Goal: Information Seeking & Learning: Learn about a topic

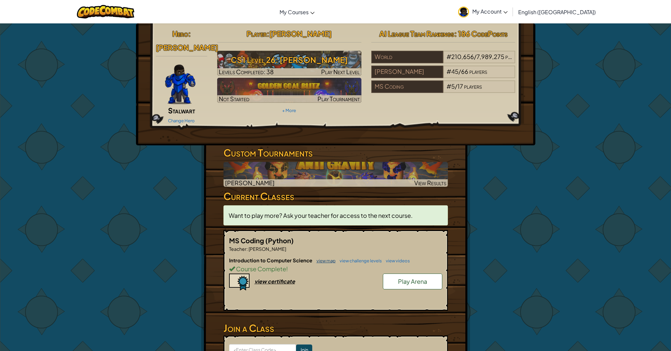
click at [321, 258] on link "view map" at bounding box center [324, 260] width 22 height 5
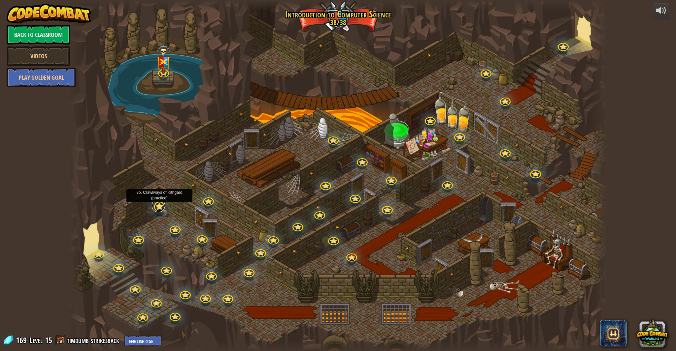
click at [162, 208] on link at bounding box center [158, 205] width 13 height 13
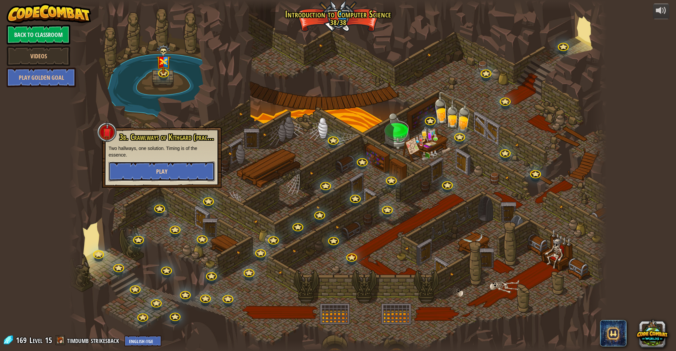
click at [170, 172] on button "Play" at bounding box center [162, 172] width 106 height 20
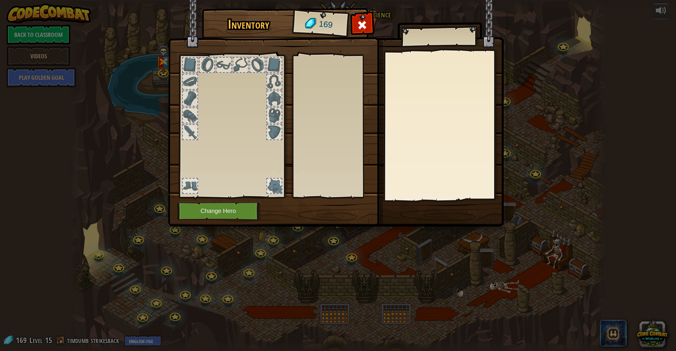
click at [170, 173] on div "Inventory 169 Equip Unequip Subscribe to Unlock! (restricted in this level) Cha…" at bounding box center [338, 119] width 336 height 218
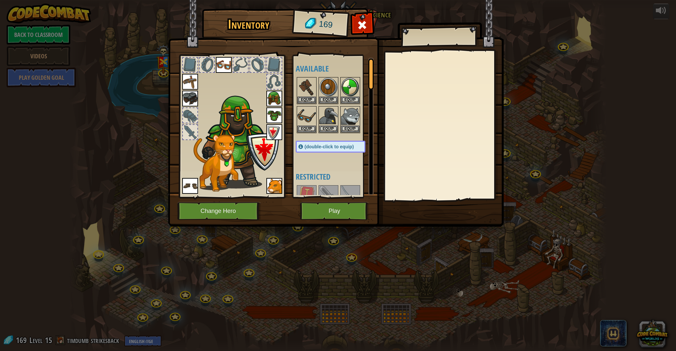
drag, startPoint x: 467, startPoint y: 95, endPoint x: 469, endPoint y: 66, distance: 28.8
click at [469, 70] on div at bounding box center [443, 126] width 116 height 148
click at [356, 23] on div at bounding box center [362, 26] width 21 height 21
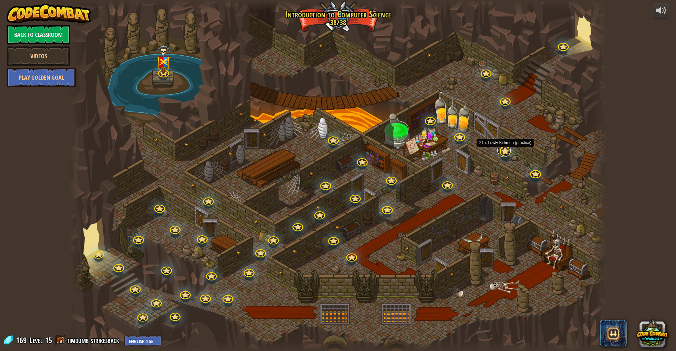
click at [506, 153] on link at bounding box center [503, 150] width 13 height 13
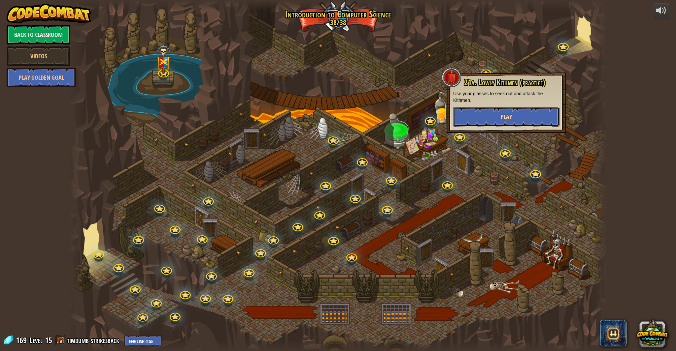
click at [487, 118] on button "Play" at bounding box center [506, 117] width 106 height 20
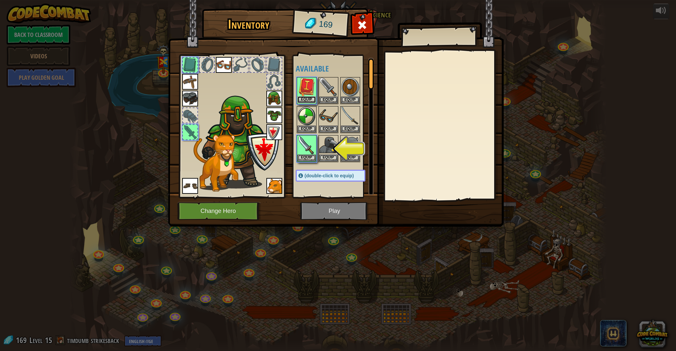
click at [310, 99] on button "Equip" at bounding box center [306, 99] width 18 height 7
click at [319, 99] on button "Equip" at bounding box center [328, 99] width 18 height 7
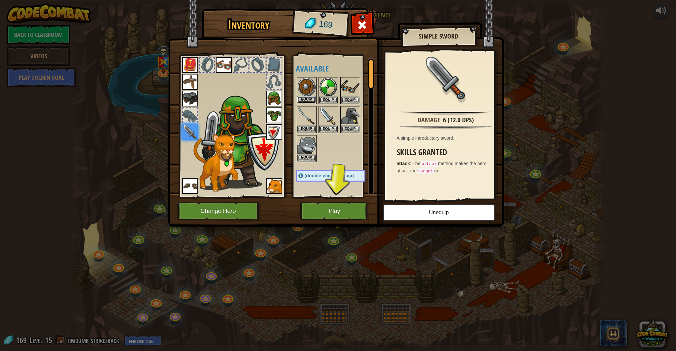
click at [309, 99] on button "Equip" at bounding box center [306, 99] width 18 height 7
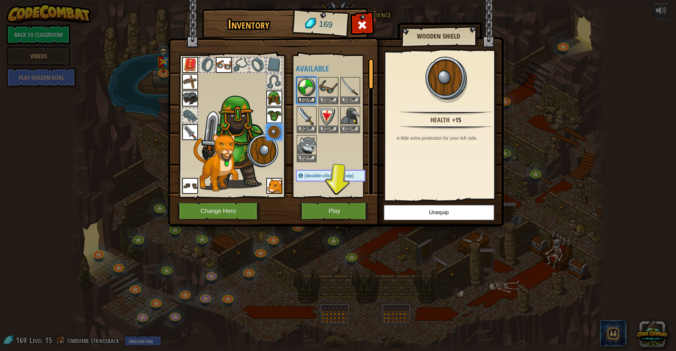
click at [309, 98] on button "Equip" at bounding box center [306, 100] width 18 height 7
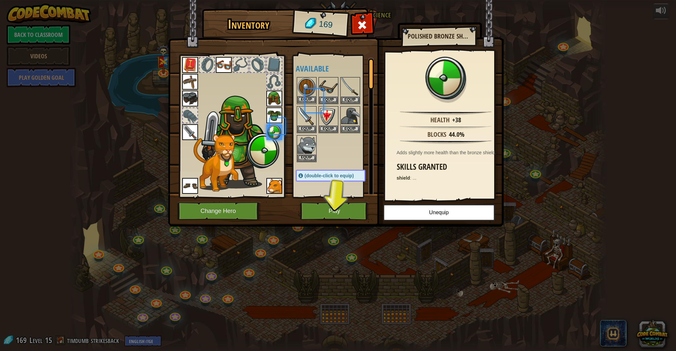
click at [309, 1] on body "powered by Back to Classroom Videos Play Golden Goal 25. Kithgard Gates Escape …" at bounding box center [338, 0] width 676 height 1
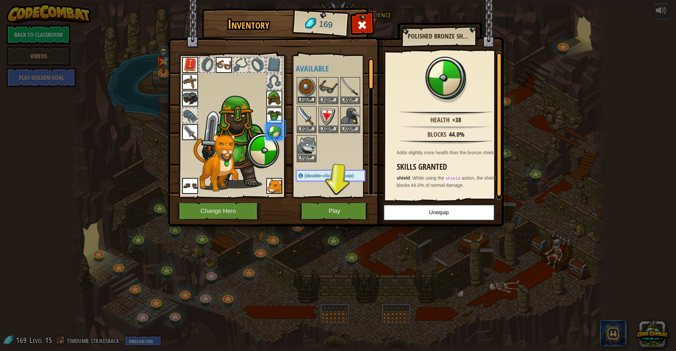
click at [309, 98] on button "Equip" at bounding box center [306, 99] width 18 height 7
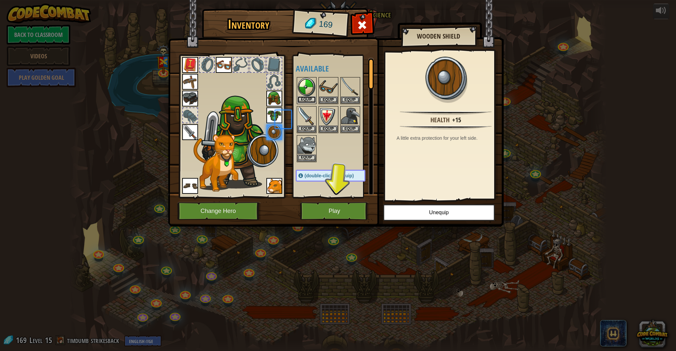
click at [309, 98] on button "Equip" at bounding box center [306, 99] width 18 height 7
click at [309, 1] on body "powered by Back to Classroom Videos Play Golden Goal 25. Kithgard Gates Escape …" at bounding box center [338, 0] width 676 height 1
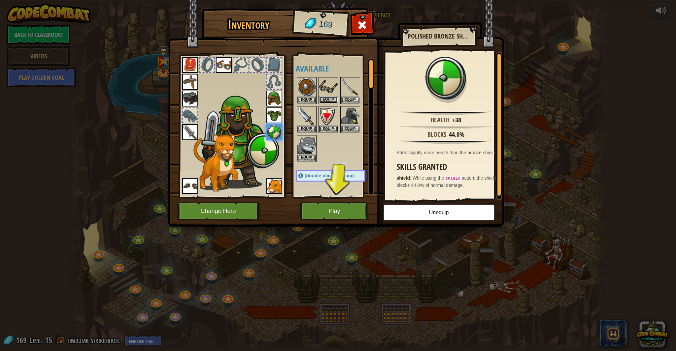
click at [326, 101] on button "Equip" at bounding box center [328, 99] width 18 height 7
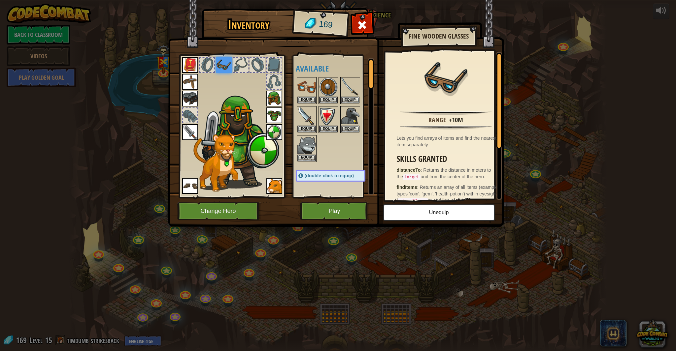
click at [359, 22] on span at bounding box center [362, 25] width 11 height 11
